Goal: Navigation & Orientation: Find specific page/section

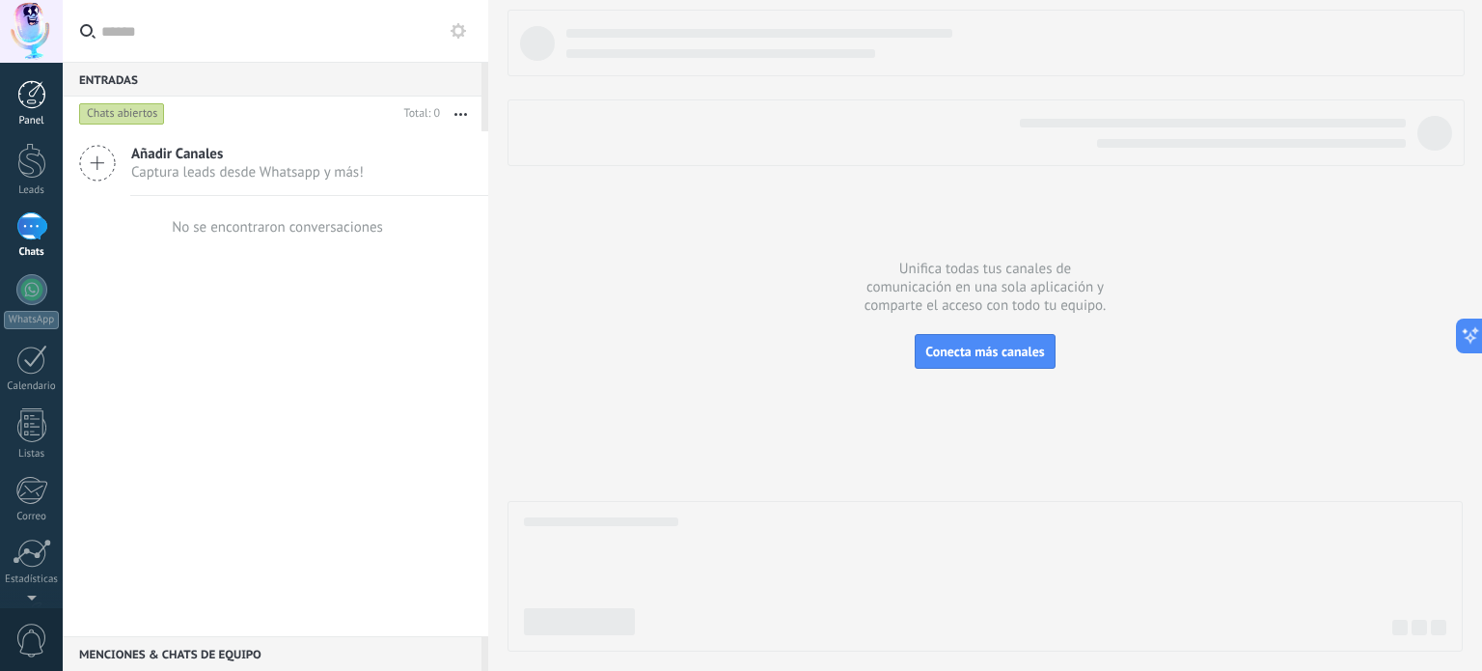
click at [31, 88] on div at bounding box center [31, 94] width 29 height 29
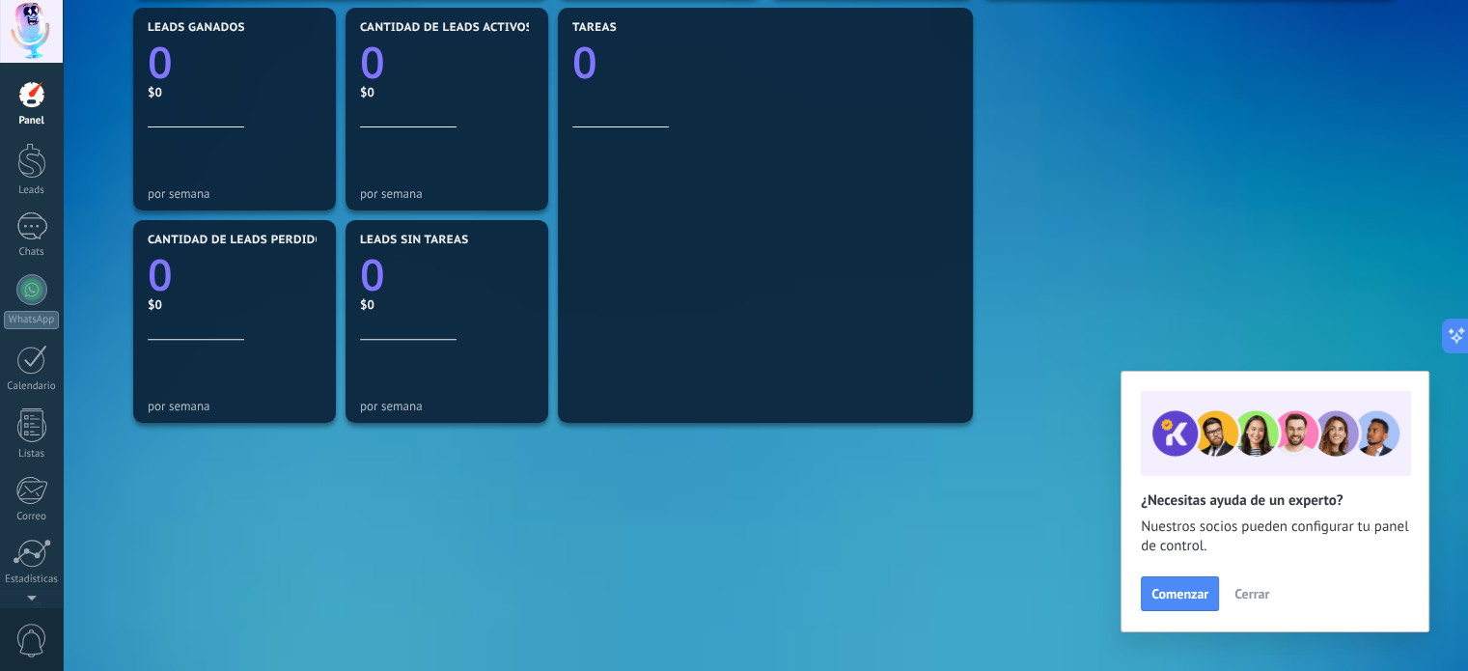
scroll to position [695, 0]
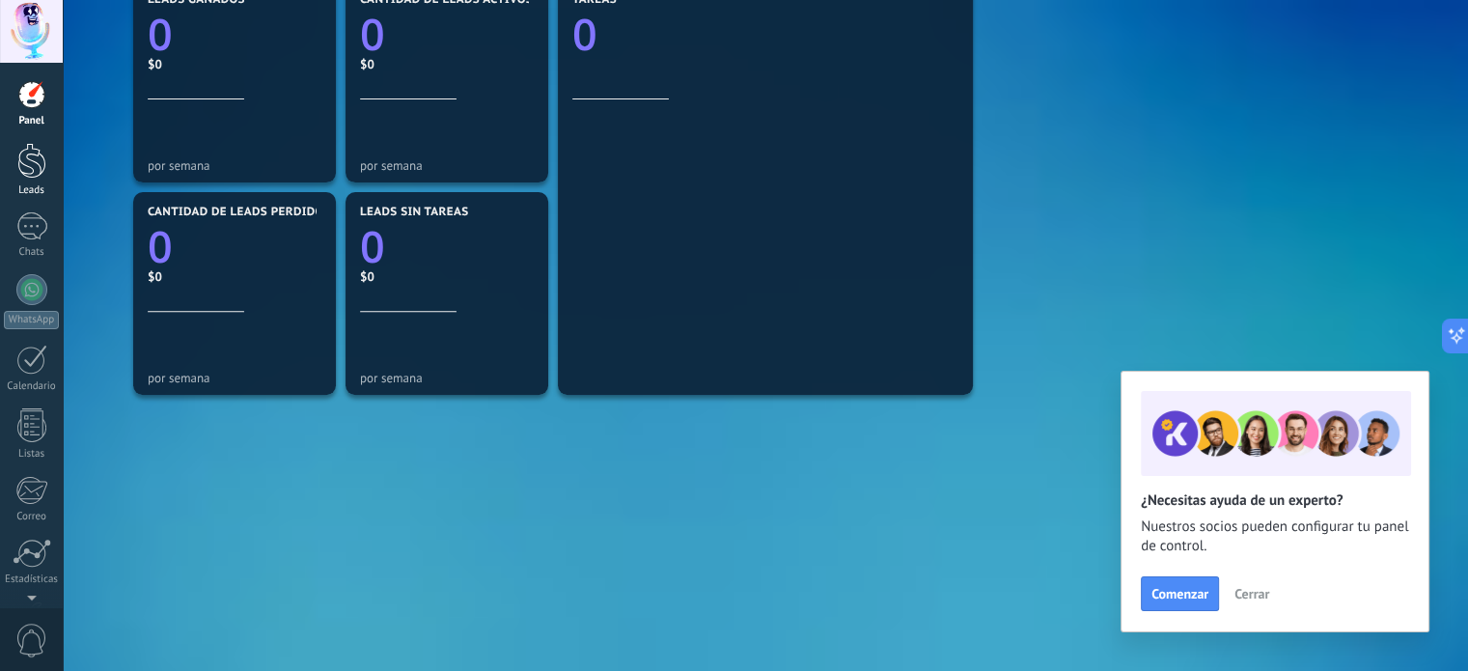
click at [20, 164] on div at bounding box center [31, 161] width 29 height 36
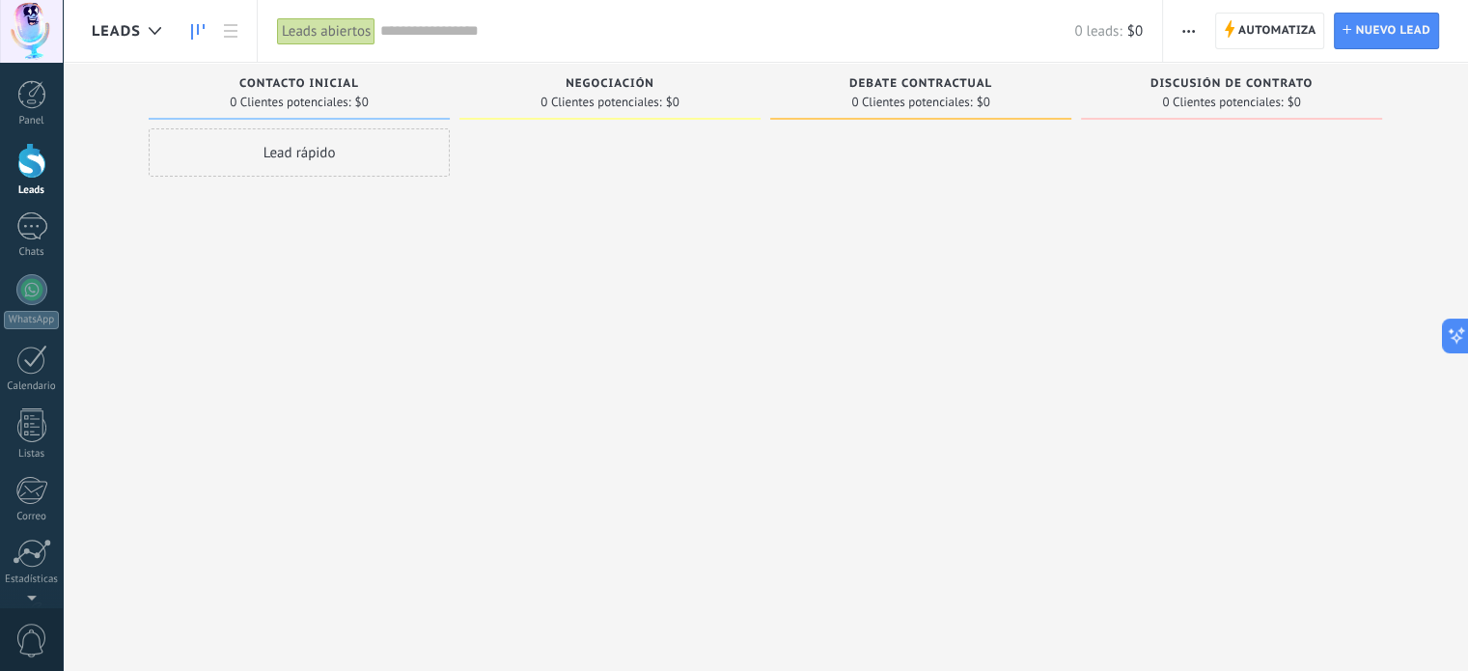
drag, startPoint x: 324, startPoint y: 312, endPoint x: 331, endPoint y: 323, distance: 13.4
click at [325, 312] on div "Lead rápido" at bounding box center [299, 337] width 301 height 419
click at [929, 299] on div at bounding box center [920, 337] width 301 height 419
click at [46, 238] on div at bounding box center [31, 226] width 31 height 28
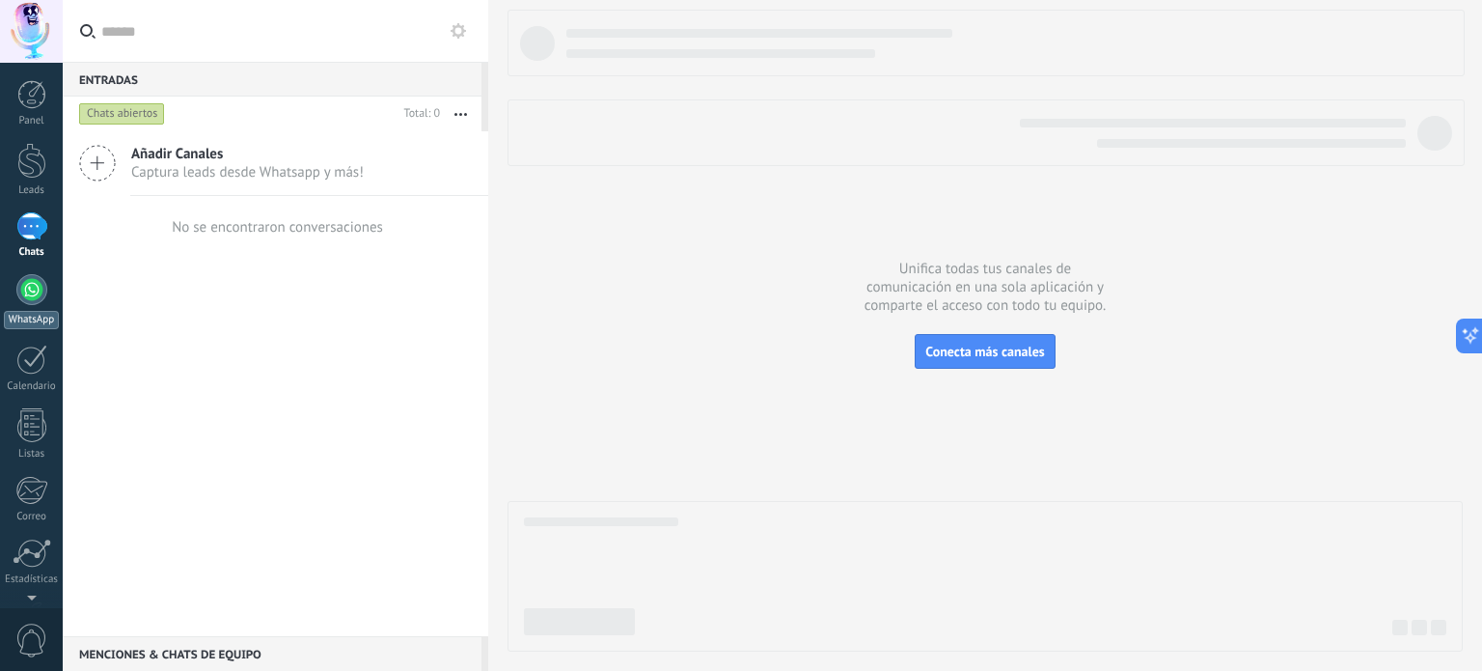
click at [42, 293] on div at bounding box center [31, 289] width 31 height 31
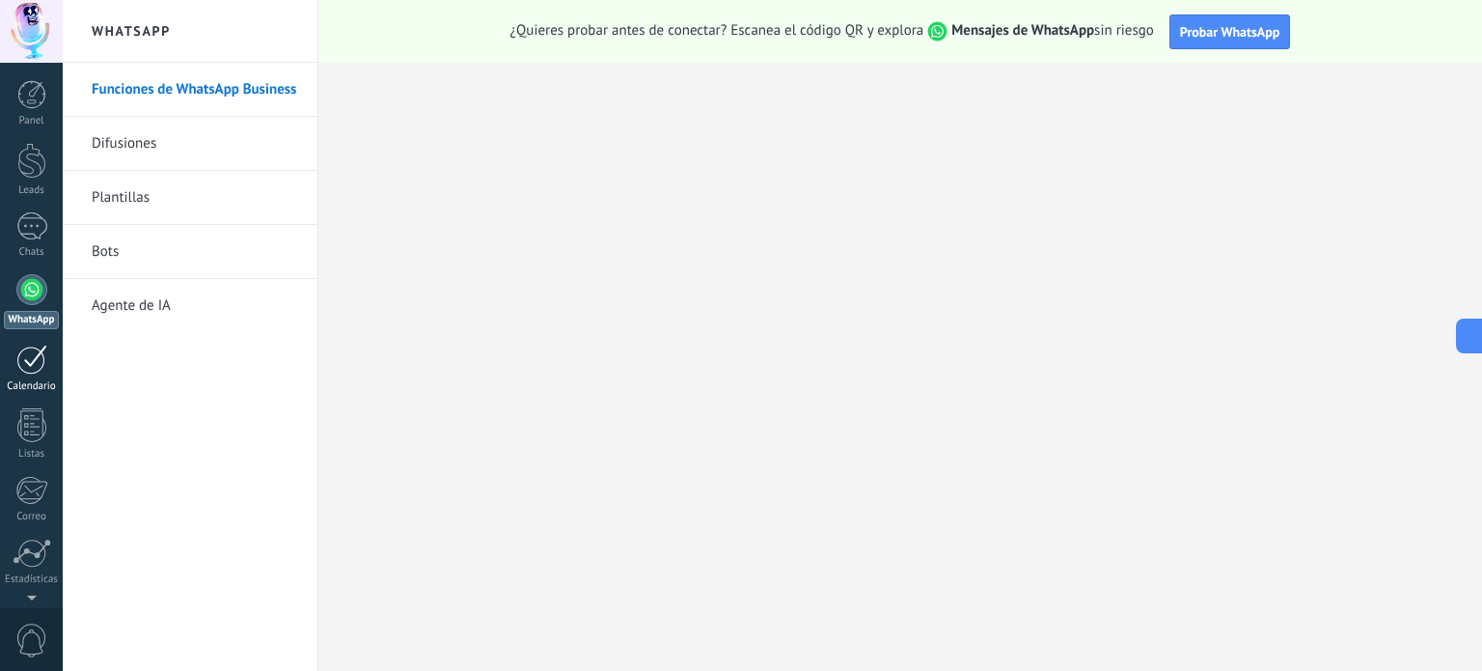
click at [26, 370] on div at bounding box center [31, 360] width 31 height 30
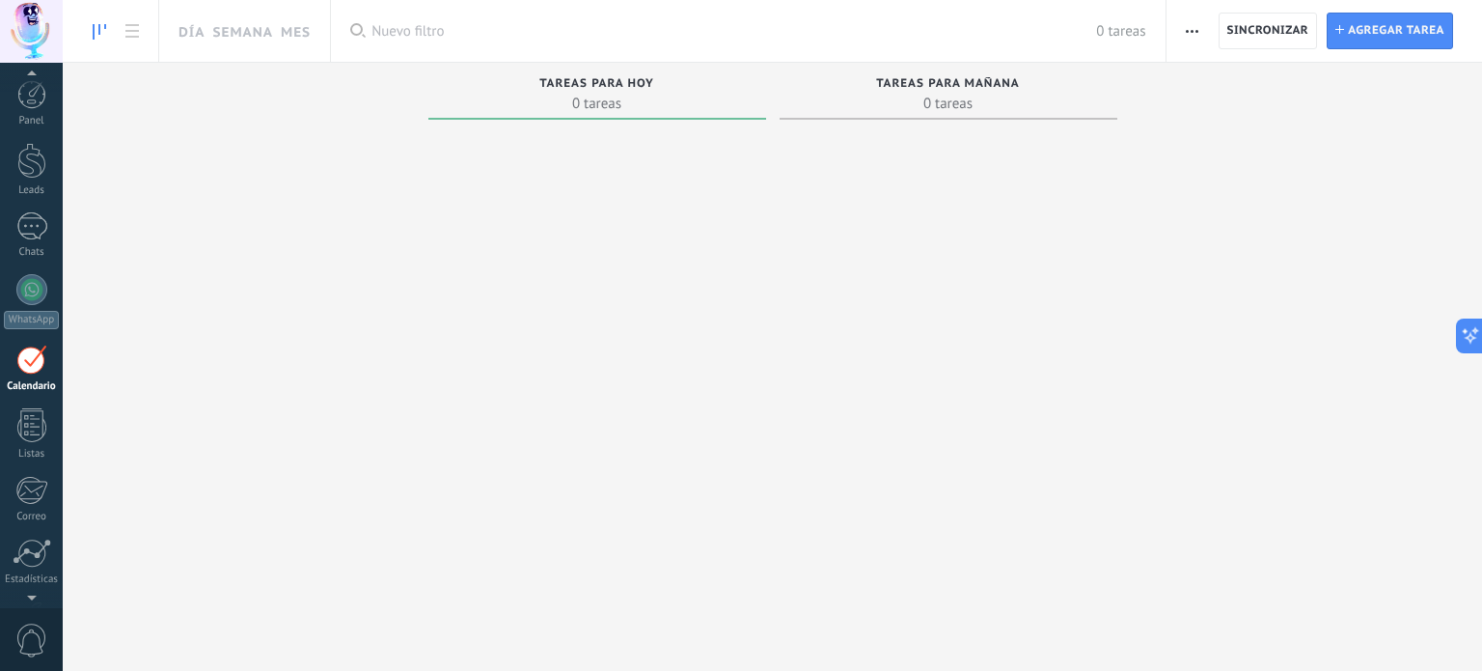
scroll to position [54, 0]
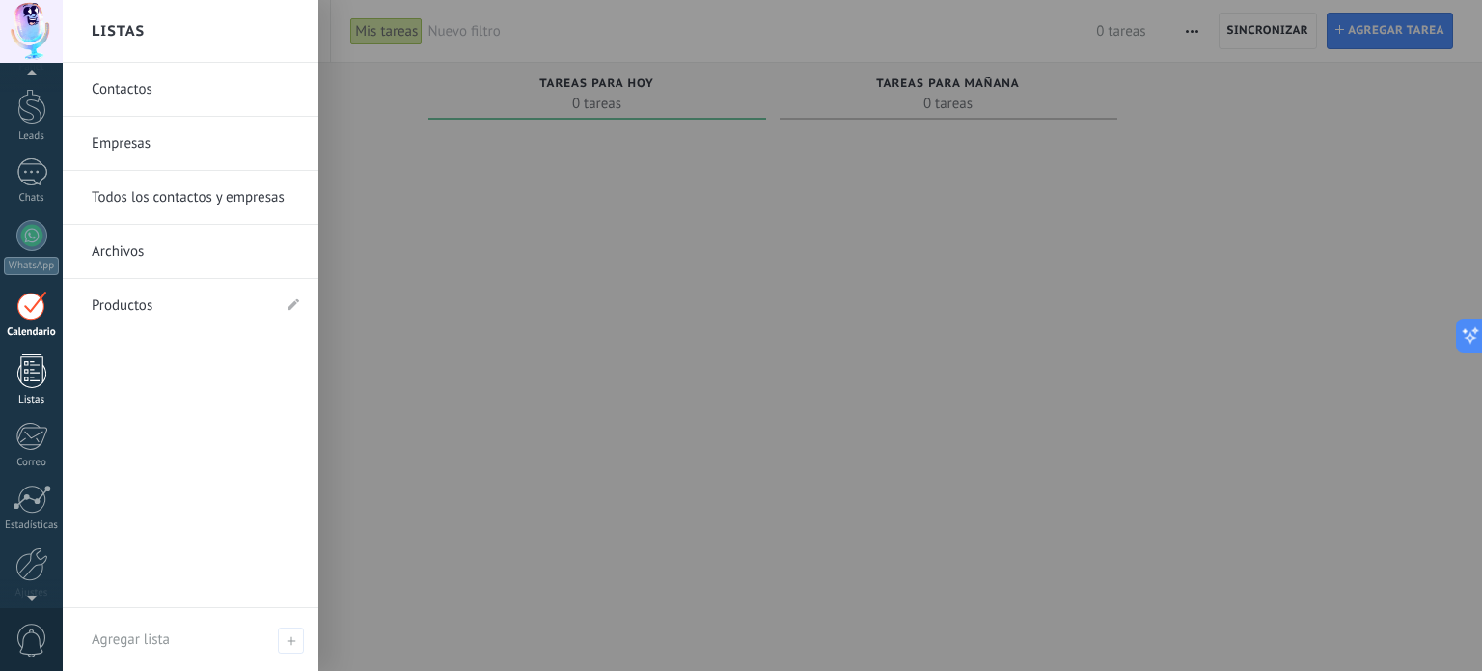
click at [19, 384] on div at bounding box center [31, 371] width 29 height 34
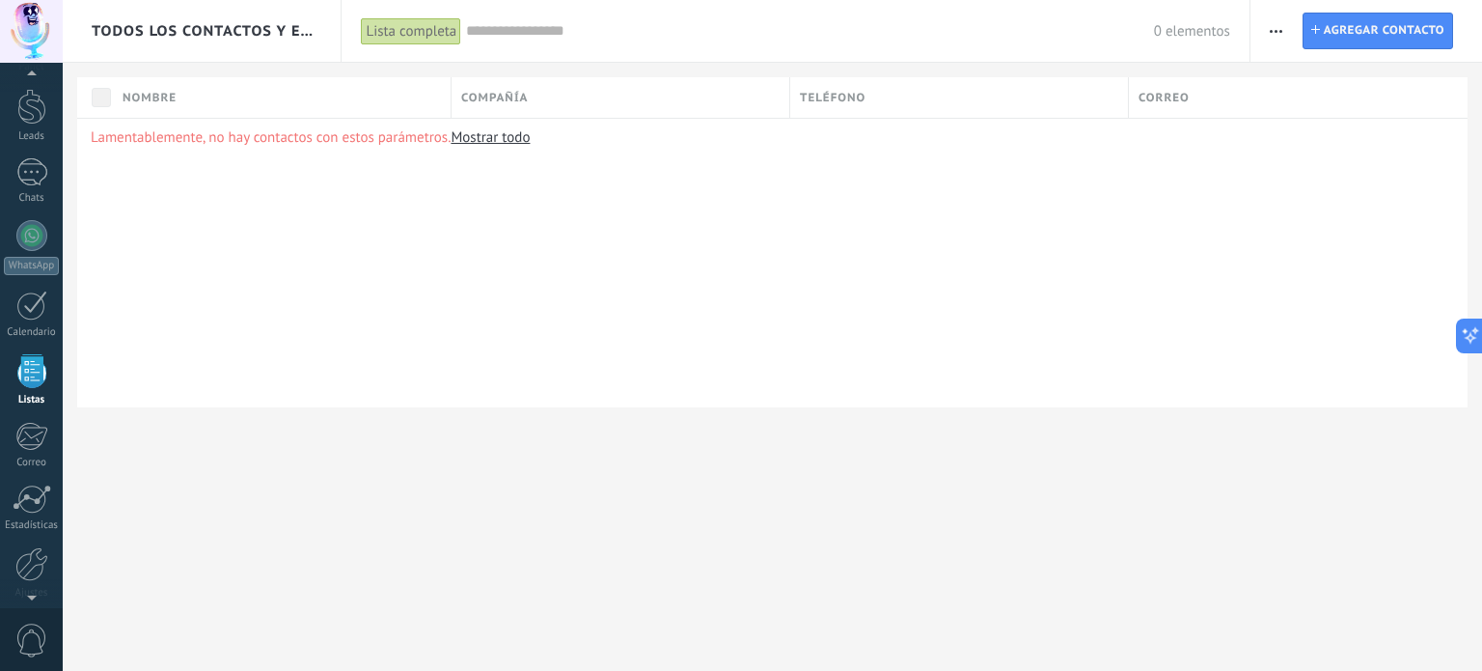
scroll to position [119, 0]
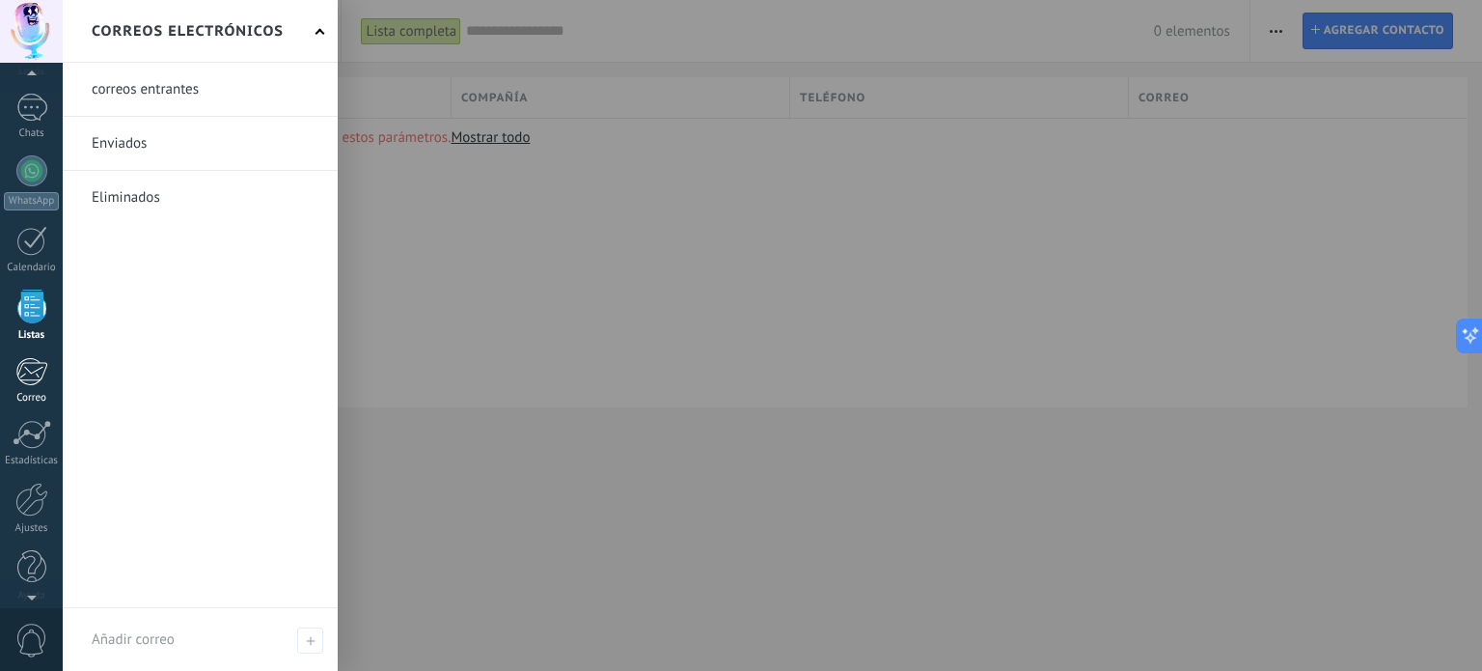
click at [41, 377] on div at bounding box center [31, 371] width 32 height 29
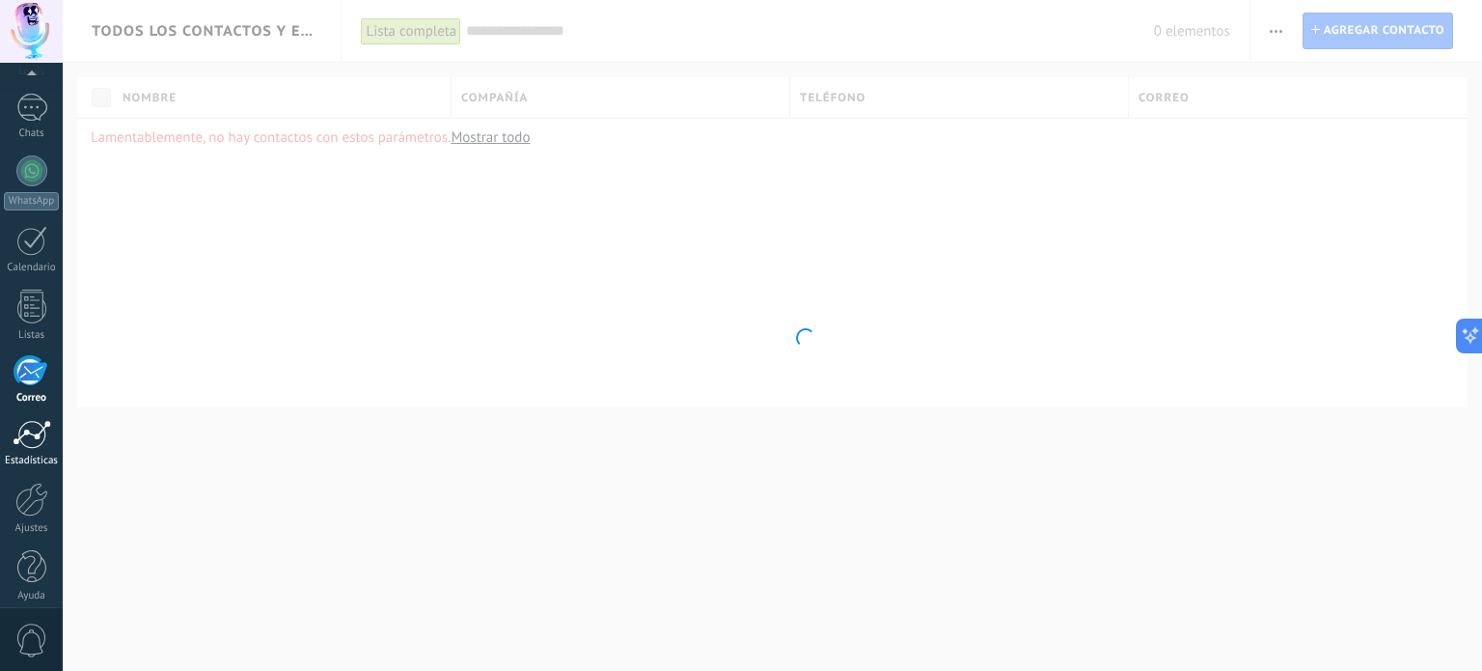
scroll to position [131, 0]
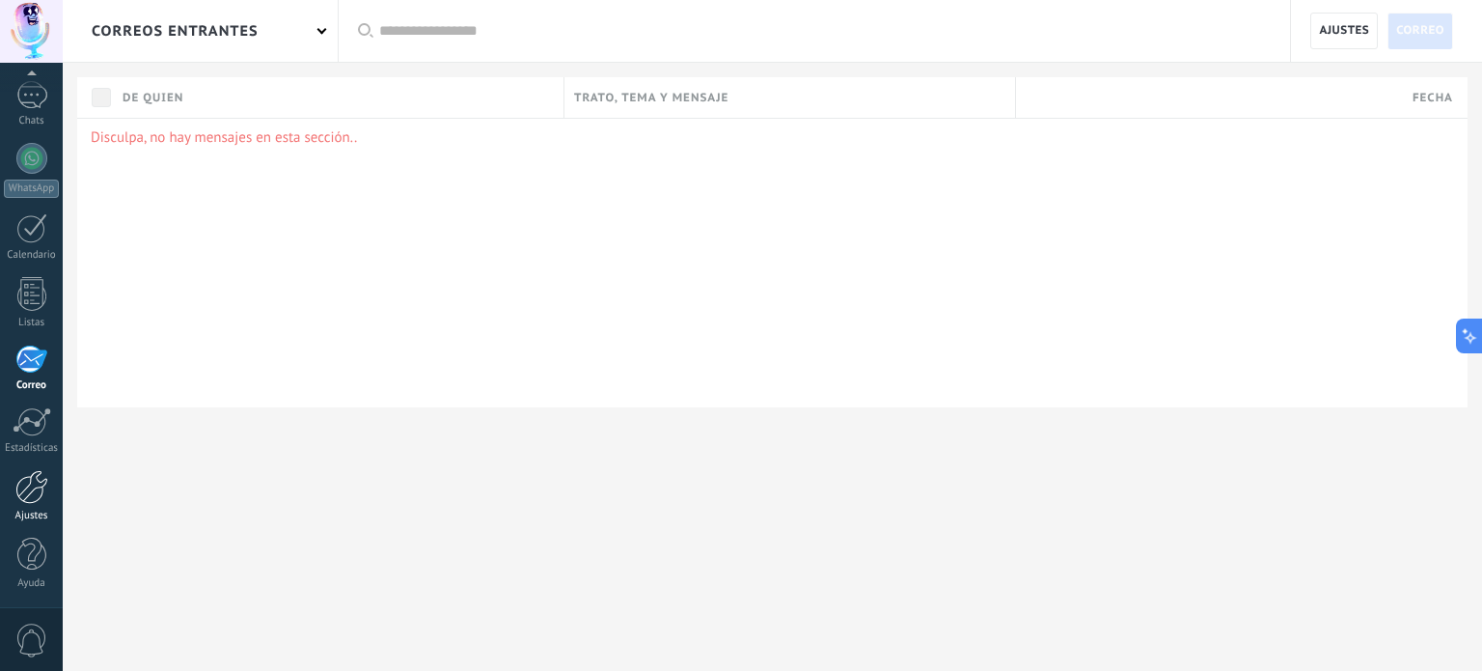
click at [44, 494] on div at bounding box center [31, 487] width 33 height 34
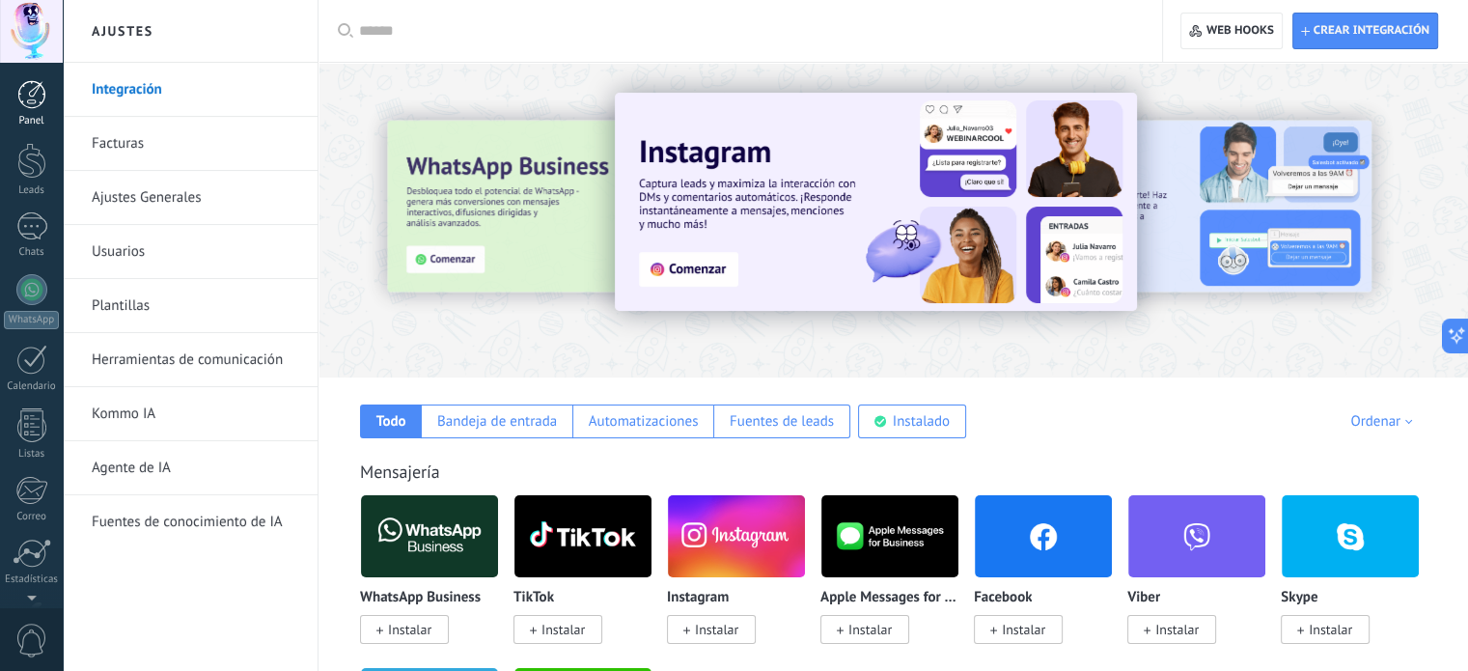
click at [33, 109] on link "Panel" at bounding box center [31, 103] width 63 height 47
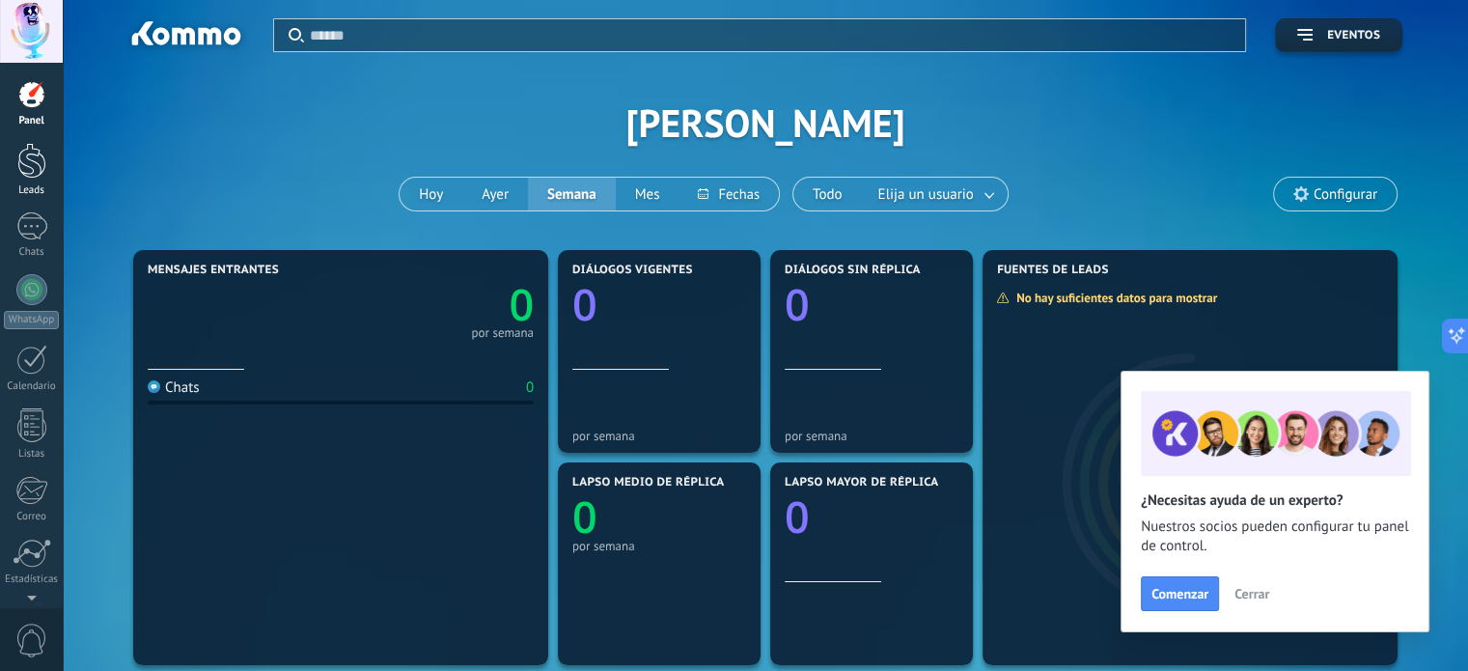
click at [39, 166] on div at bounding box center [31, 161] width 29 height 36
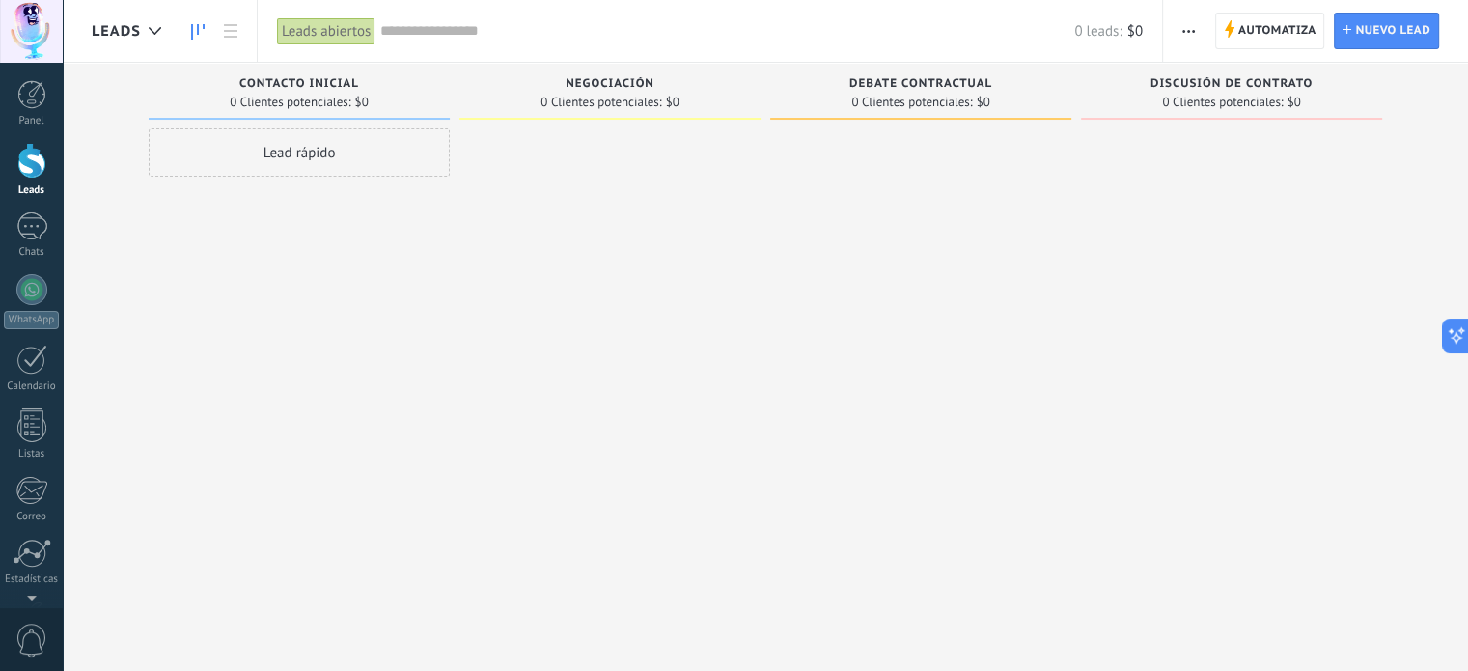
click at [602, 145] on div at bounding box center [609, 337] width 301 height 419
